Goal: Task Accomplishment & Management: Manage account settings

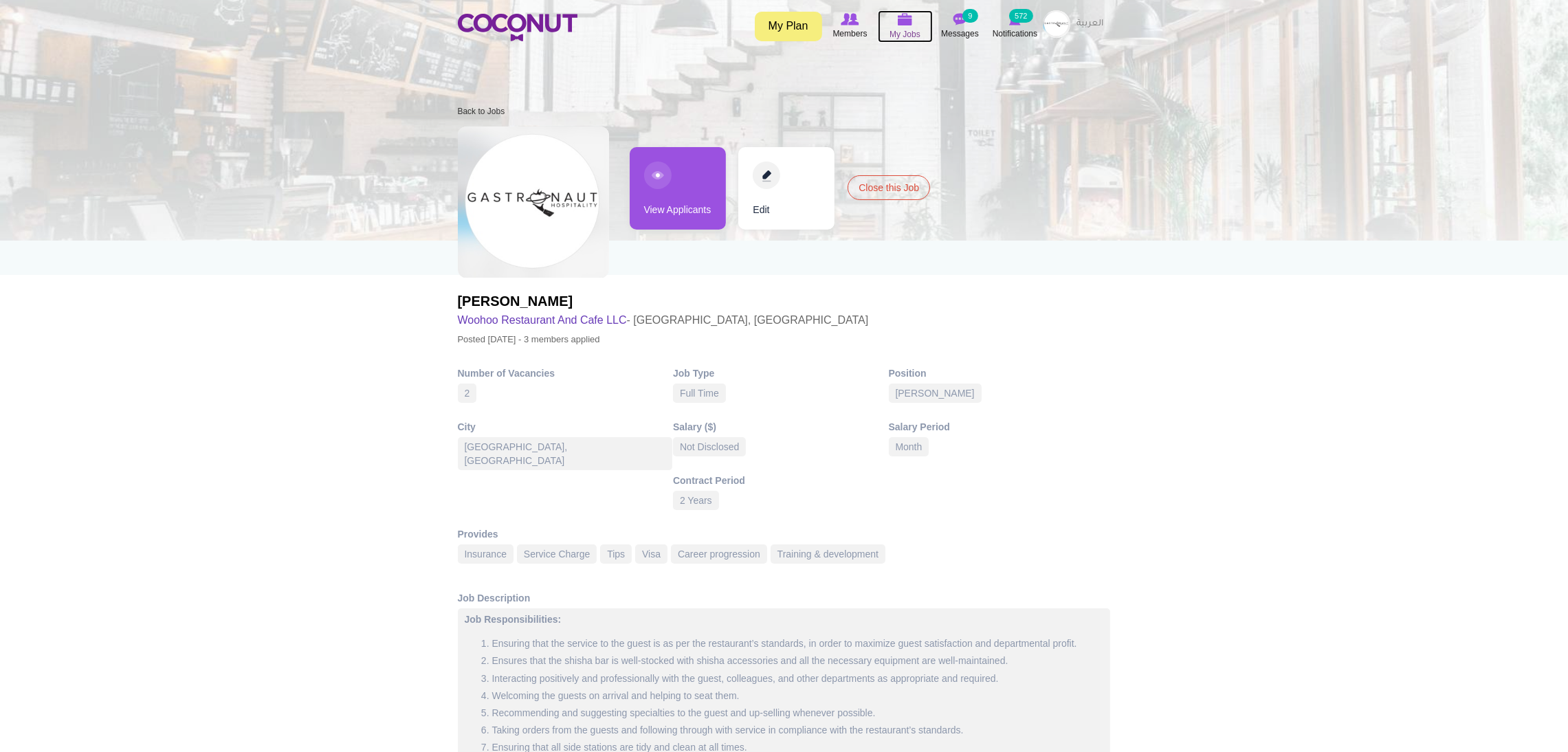
click at [914, 21] on icon at bounding box center [905, 19] width 52 height 16
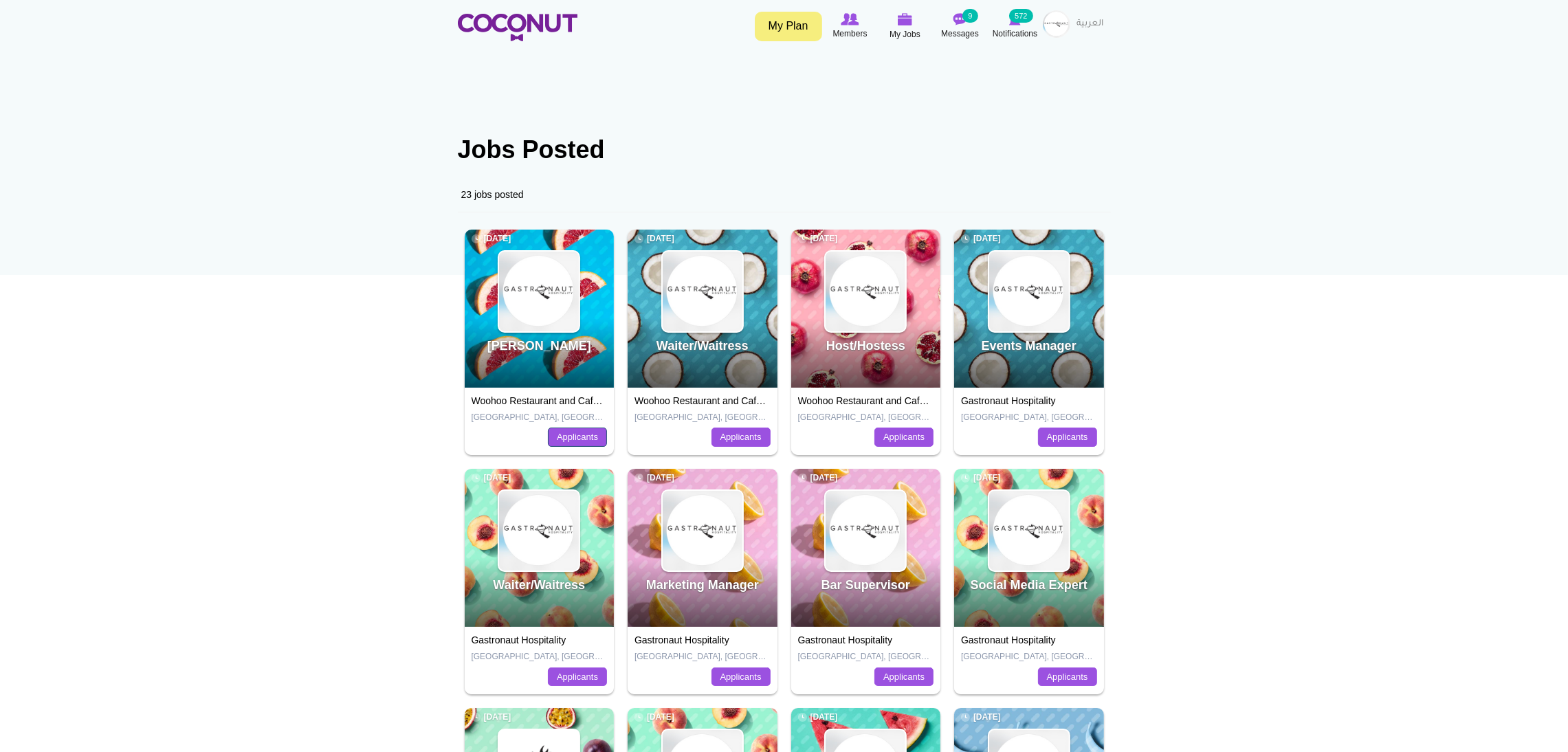
click at [560, 435] on link "Applicants" at bounding box center [577, 437] width 59 height 19
